Goal: Find specific page/section: Locate a particular part of the current website

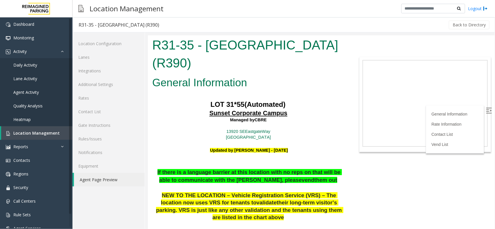
scroll to position [134, 0]
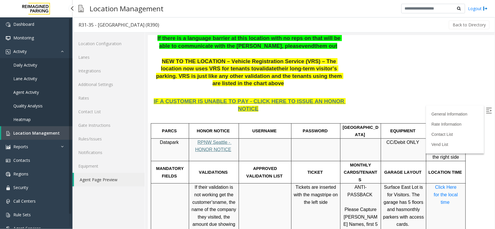
click at [35, 131] on span "Location Management" at bounding box center [36, 133] width 46 height 6
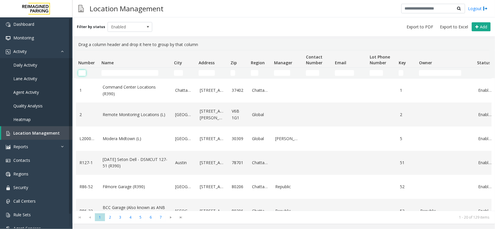
click at [81, 73] on input "Number Filter" at bounding box center [82, 73] width 8 height 6
paste input "*********"
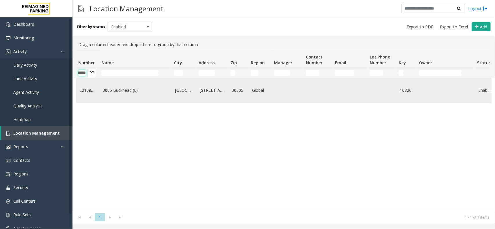
type input "*********"
click at [115, 94] on link "3005 Buckhead (L)" at bounding box center [136, 90] width 66 height 6
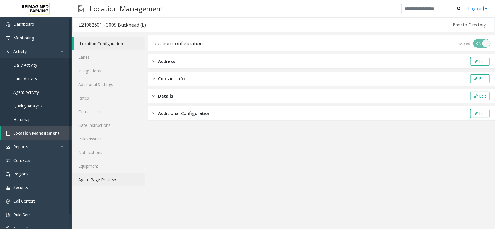
click at [112, 180] on link "Agent Page Preview" at bounding box center [108, 180] width 72 height 14
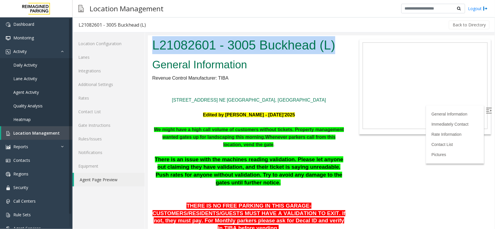
drag, startPoint x: 152, startPoint y: 48, endPoint x: 334, endPoint y: 44, distance: 181.2
click at [334, 44] on h1 "L21082601 - 3005 Buckhead (L)" at bounding box center [248, 45] width 193 height 18
copy h1 "L21082601 - 3005 Buckhead (L)"
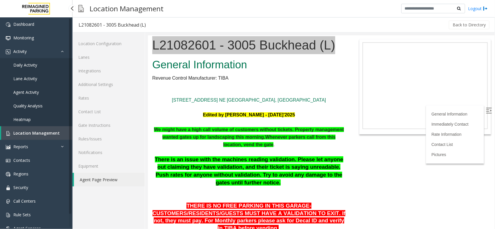
click at [38, 134] on span "Location Management" at bounding box center [36, 133] width 46 height 6
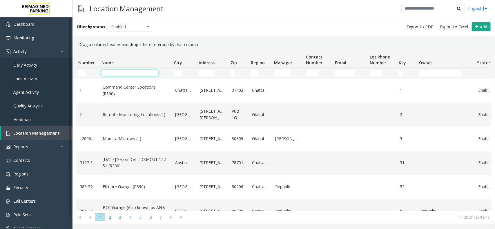
click at [133, 75] on input "Name Filter" at bounding box center [129, 73] width 57 height 6
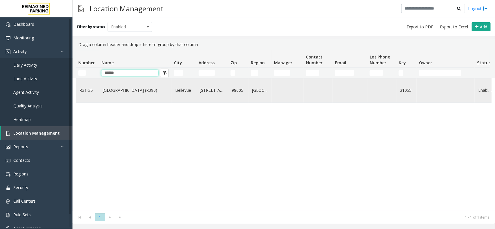
type input "******"
click at [130, 94] on link "[GEOGRAPHIC_DATA] (R390)" at bounding box center [136, 90] width 66 height 6
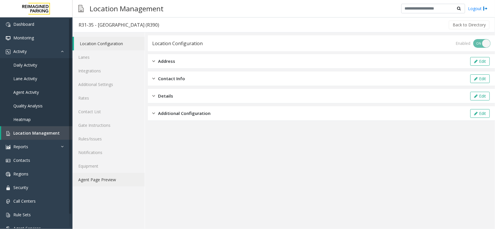
click at [90, 181] on link "Agent Page Preview" at bounding box center [108, 180] width 72 height 14
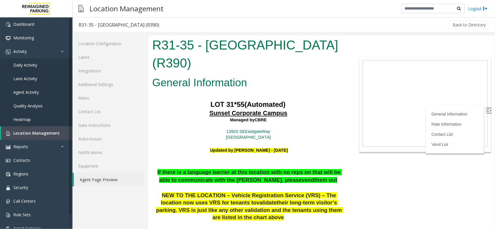
click at [486, 108] on img at bounding box center [489, 111] width 6 height 6
click at [474, 9] on link "Logout" at bounding box center [478, 9] width 20 height 6
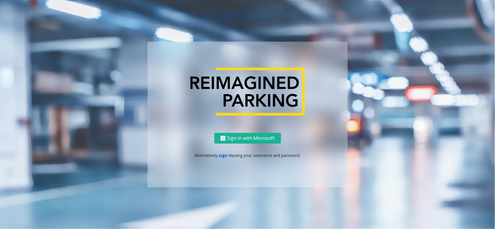
click at [226, 157] on link "sign in" at bounding box center [226, 156] width 14 height 6
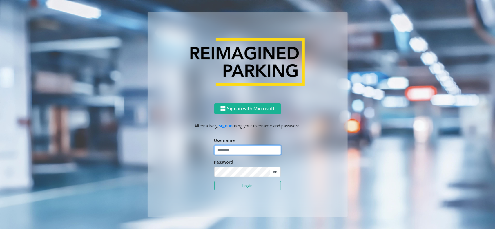
click at [232, 149] on input "text" at bounding box center [247, 151] width 67 height 10
type input "*******"
click at [214, 181] on button "Login" at bounding box center [247, 186] width 67 height 10
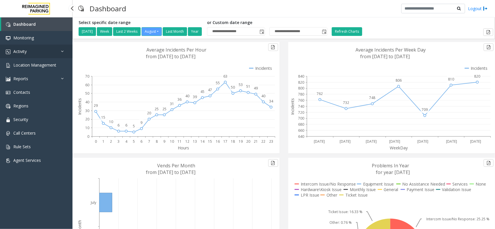
click at [26, 52] on span "Activity" at bounding box center [19, 52] width 13 height 6
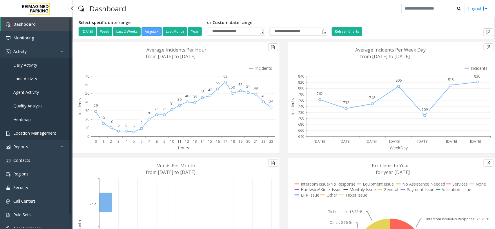
click at [46, 130] on span "Location Management" at bounding box center [34, 133] width 43 height 6
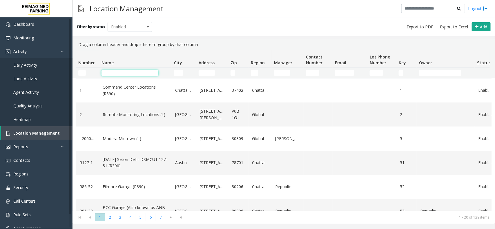
click at [118, 73] on input "Name Filter" at bounding box center [129, 73] width 57 height 6
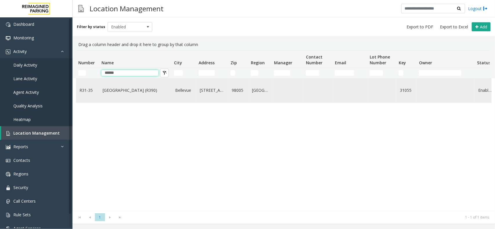
type input "******"
click at [130, 94] on link "[GEOGRAPHIC_DATA] (R390)" at bounding box center [136, 90] width 66 height 6
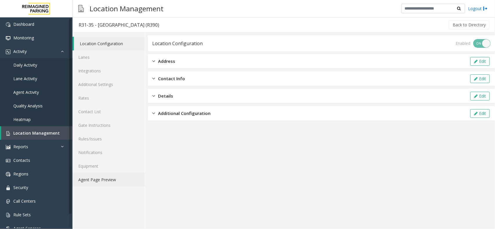
click at [104, 180] on link "Agent Page Preview" at bounding box center [108, 180] width 72 height 14
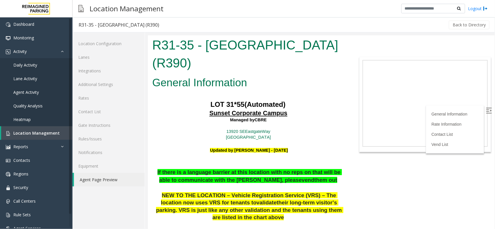
click at [486, 109] on img at bounding box center [489, 111] width 6 height 6
drag, startPoint x: 242, startPoint y: 63, endPoint x: 238, endPoint y: 80, distance: 16.9
click at [153, 46] on h1 "R31-35 - [GEOGRAPHIC_DATA] (R390)" at bounding box center [248, 54] width 193 height 36
copy h1 "R31-35 - [GEOGRAPHIC_DATA] (R390)"
click at [165, 144] on p at bounding box center [248, 143] width 193 height 6
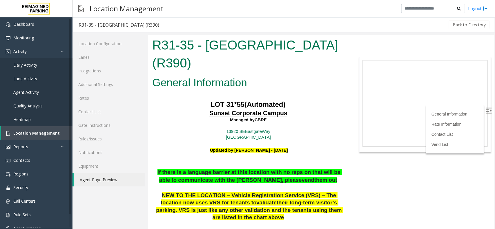
click at [190, 150] on p "Updated by [PERSON_NAME] - [DATE]" at bounding box center [248, 150] width 193 height 8
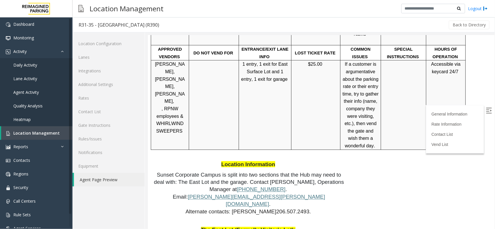
scroll to position [362, 0]
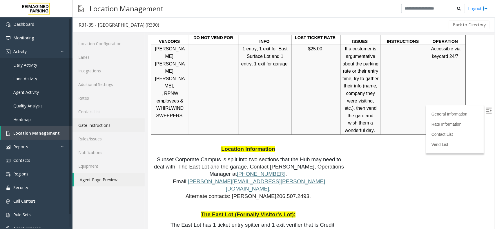
click at [131, 121] on link "Gate Instructions" at bounding box center [108, 126] width 72 height 14
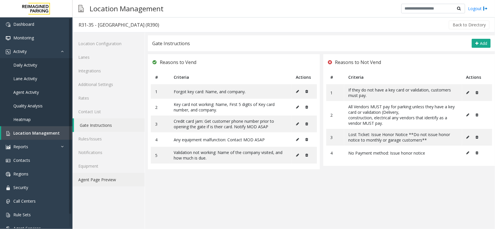
click at [109, 180] on link "Agent Page Preview" at bounding box center [108, 180] width 72 height 14
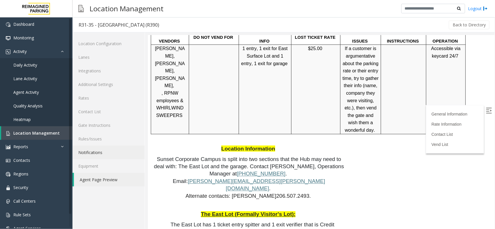
scroll to position [471, 0]
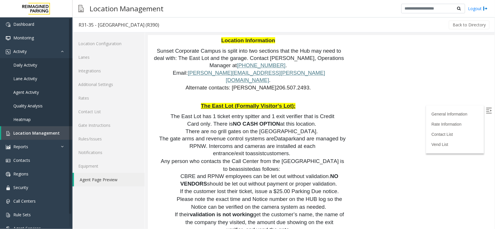
click at [486, 108] on img at bounding box center [489, 111] width 6 height 6
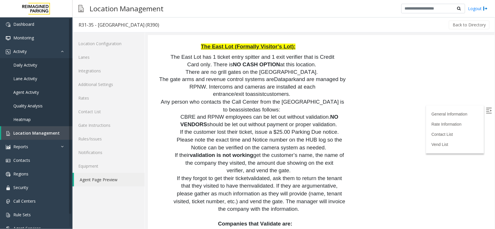
scroll to position [543, 0]
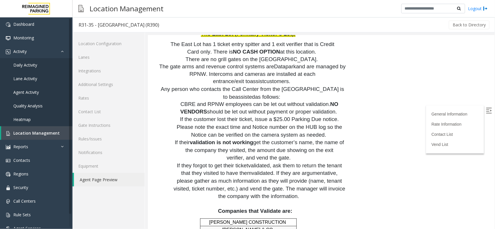
click at [216, 116] on span "If the customer lost their ticket, issue a $25.00 Parking Due notice. Please no…" at bounding box center [259, 126] width 167 height 21
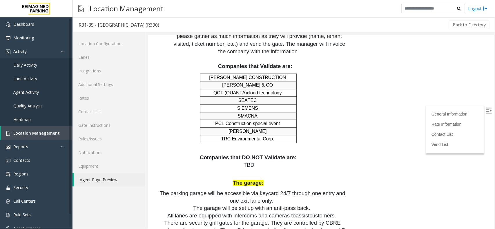
scroll to position [725, 0]
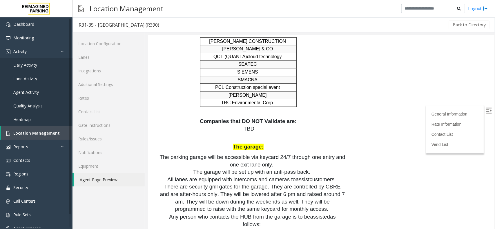
click at [256, 183] on span "There are security grill gates for the garage. They are controlled by CBRE and …" at bounding box center [253, 197] width 186 height 28
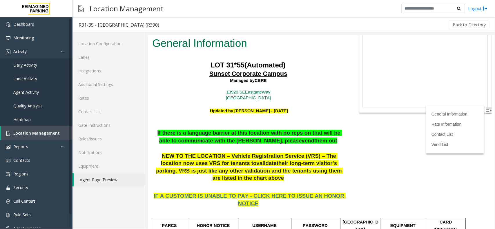
scroll to position [0, 0]
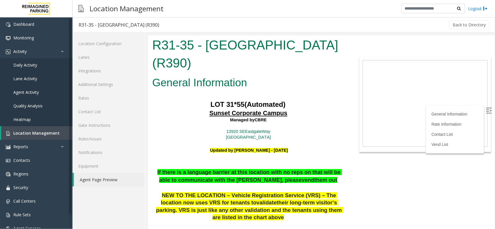
drag, startPoint x: 243, startPoint y: 63, endPoint x: 162, endPoint y: 56, distance: 80.7
click at [152, 48] on h1 "R31-35 - [GEOGRAPHIC_DATA] (R390)" at bounding box center [248, 54] width 193 height 36
copy h1 "R31-35 - [GEOGRAPHIC_DATA] (R390)"
